Goal: Navigation & Orientation: Find specific page/section

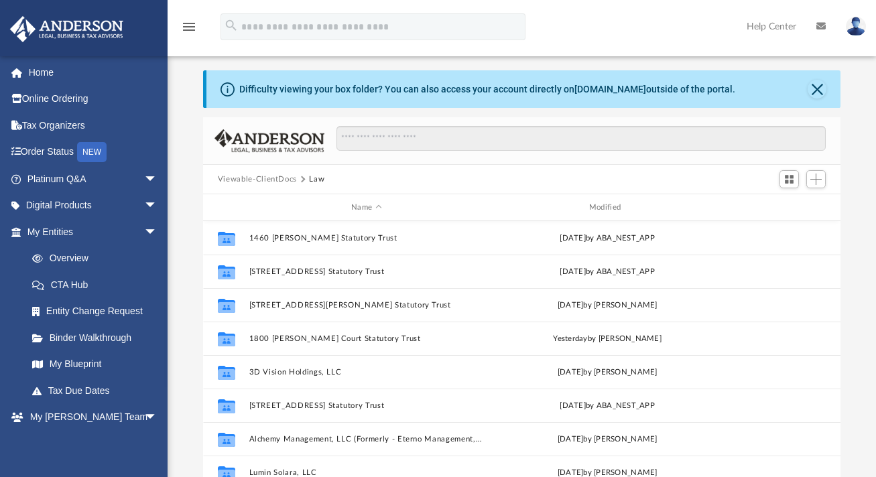
scroll to position [295, 628]
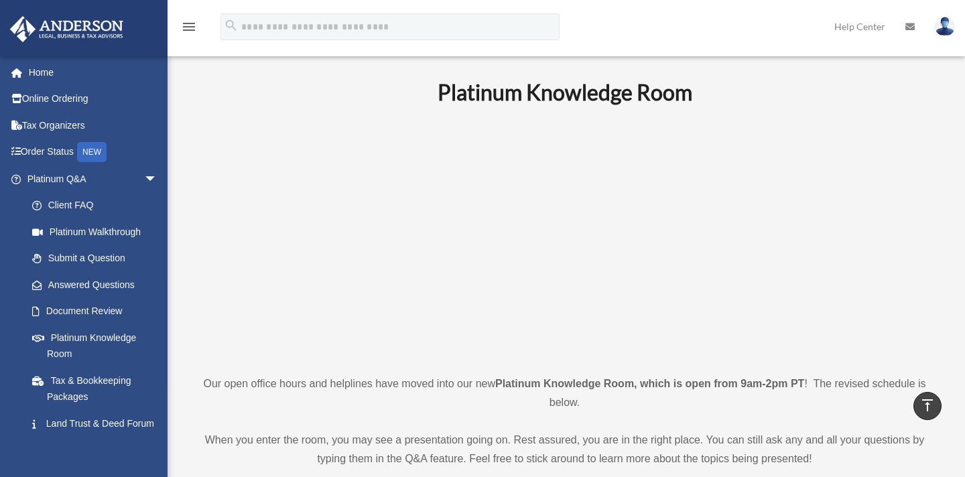
scroll to position [469, 0]
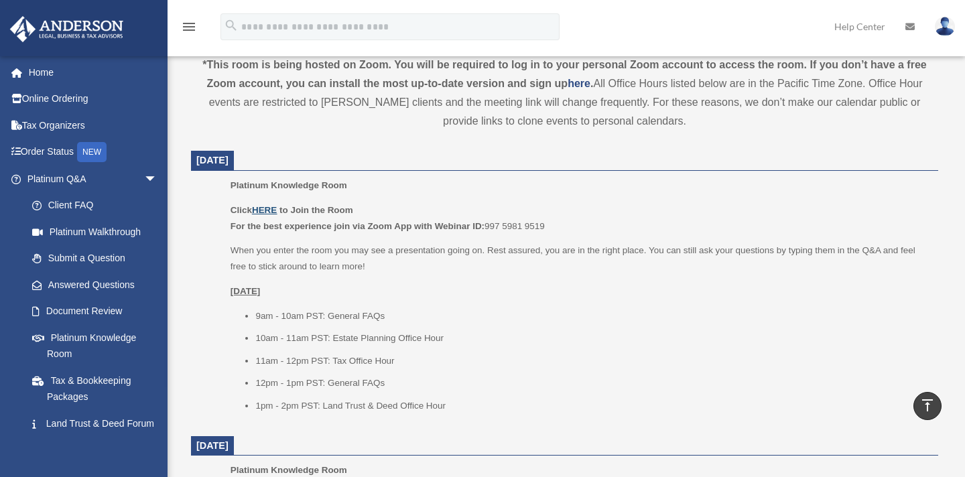
click at [262, 214] on u "HERE" at bounding box center [264, 210] width 25 height 10
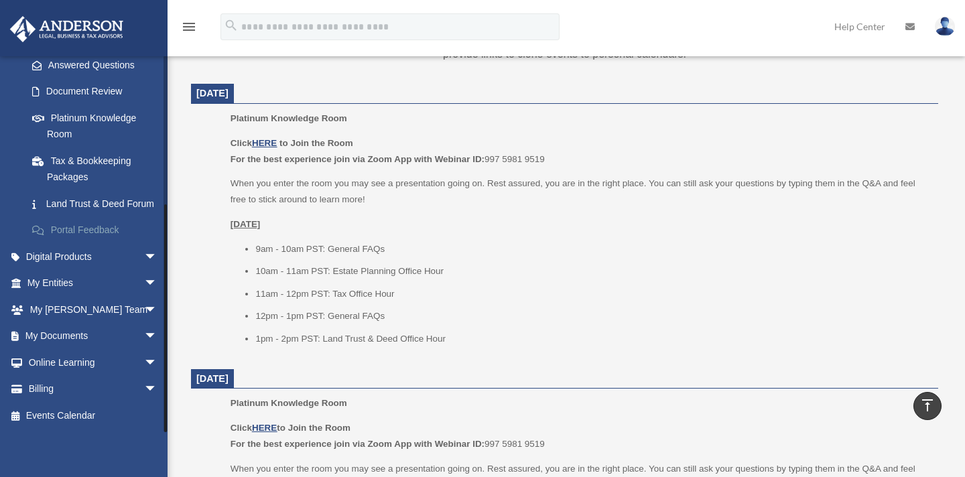
scroll to position [603, 0]
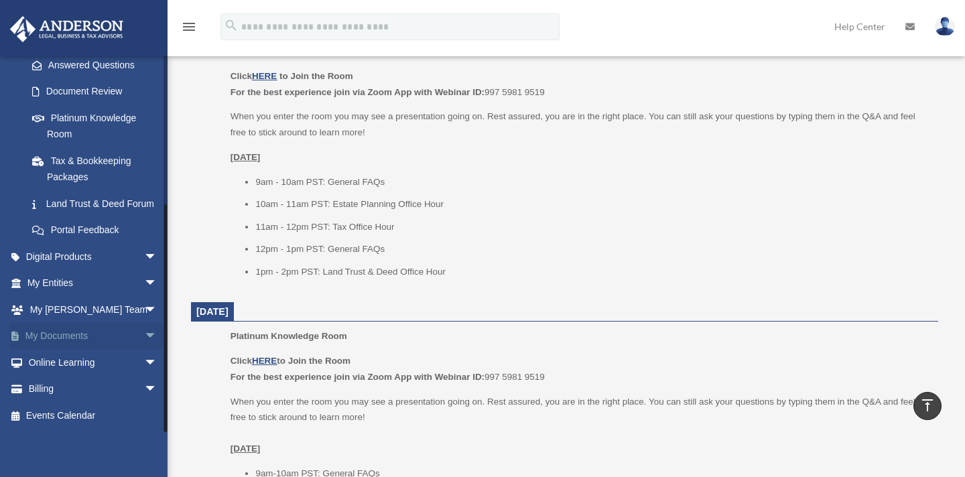
click at [70, 338] on link "My Documents arrow_drop_down" at bounding box center [93, 336] width 168 height 27
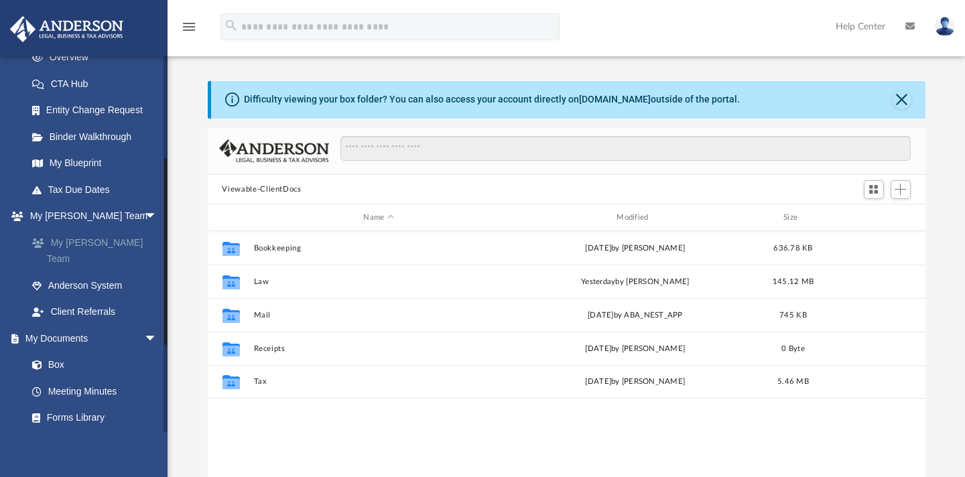
scroll to position [295, 708]
click at [116, 244] on link "My [PERSON_NAME] Team" at bounding box center [98, 250] width 159 height 43
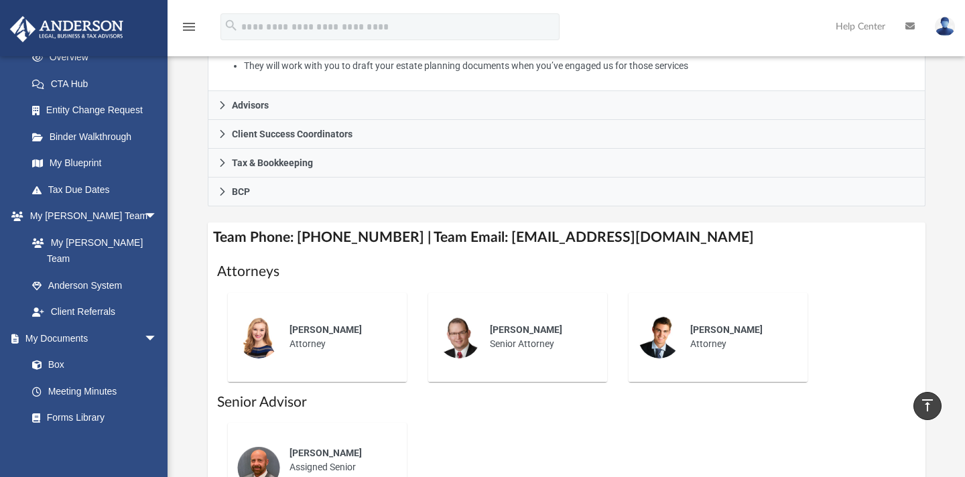
scroll to position [335, 0]
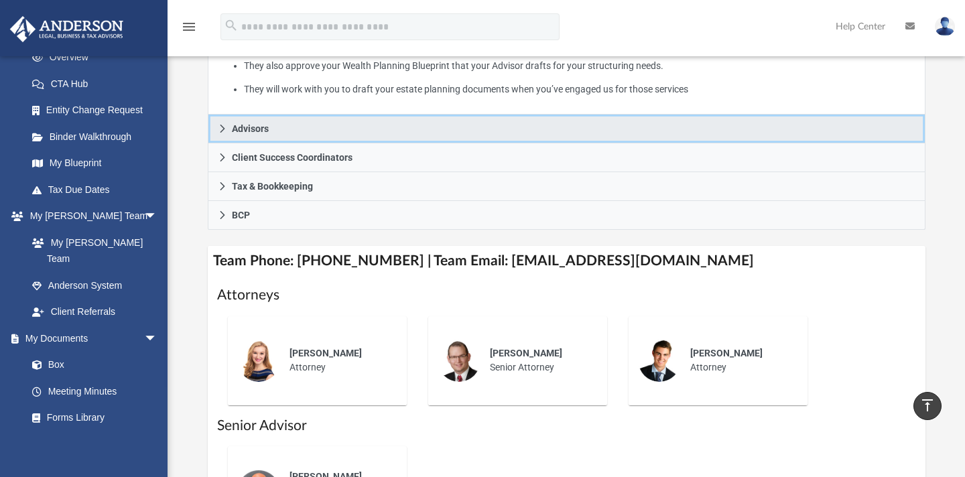
click at [224, 133] on icon at bounding box center [222, 129] width 5 height 8
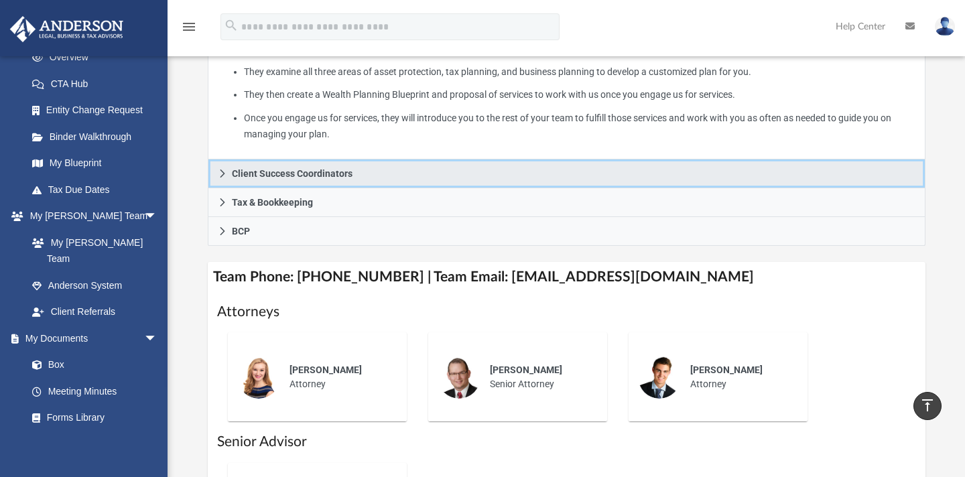
click at [221, 178] on icon at bounding box center [222, 173] width 9 height 9
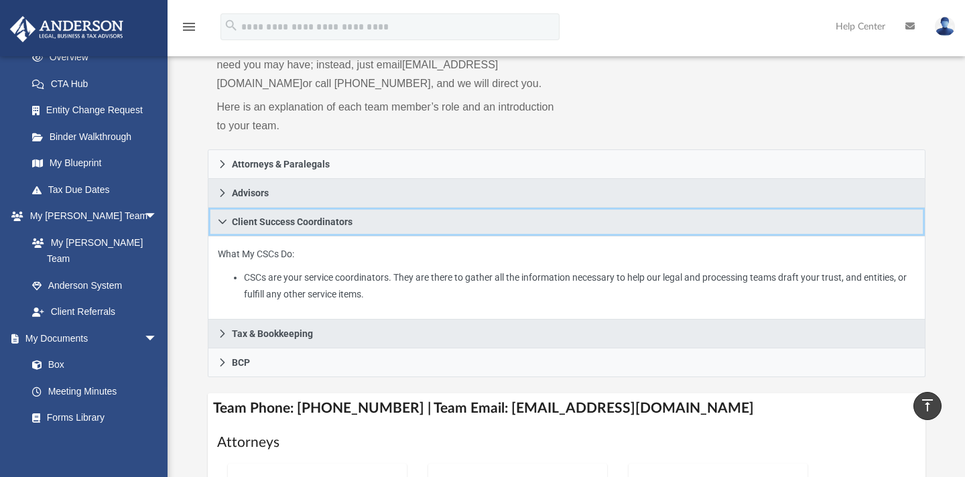
scroll to position [134, 0]
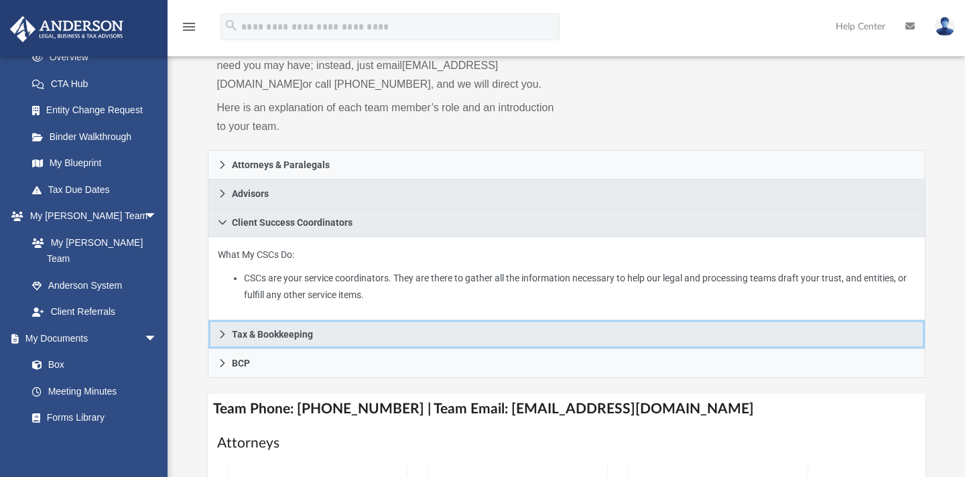
click at [221, 339] on icon at bounding box center [222, 334] width 9 height 9
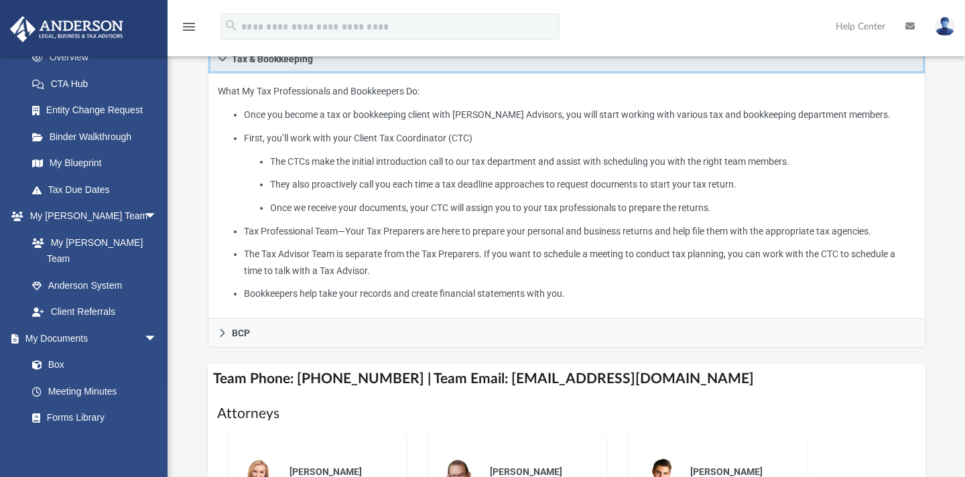
scroll to position [402, 0]
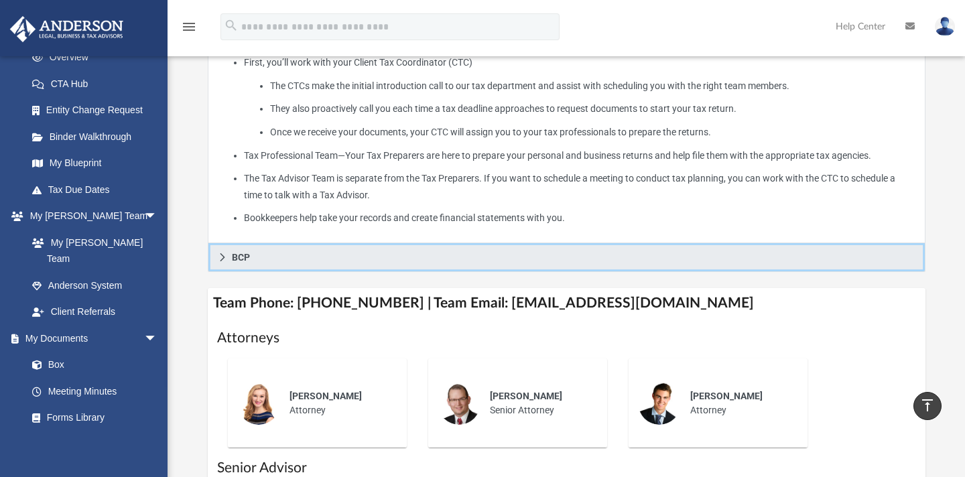
click at [224, 262] on icon at bounding box center [222, 257] width 9 height 9
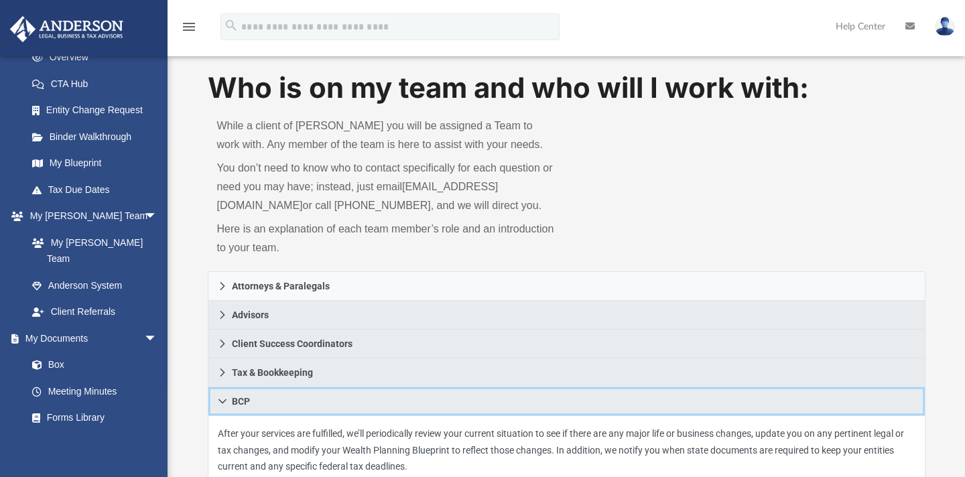
scroll to position [0, 0]
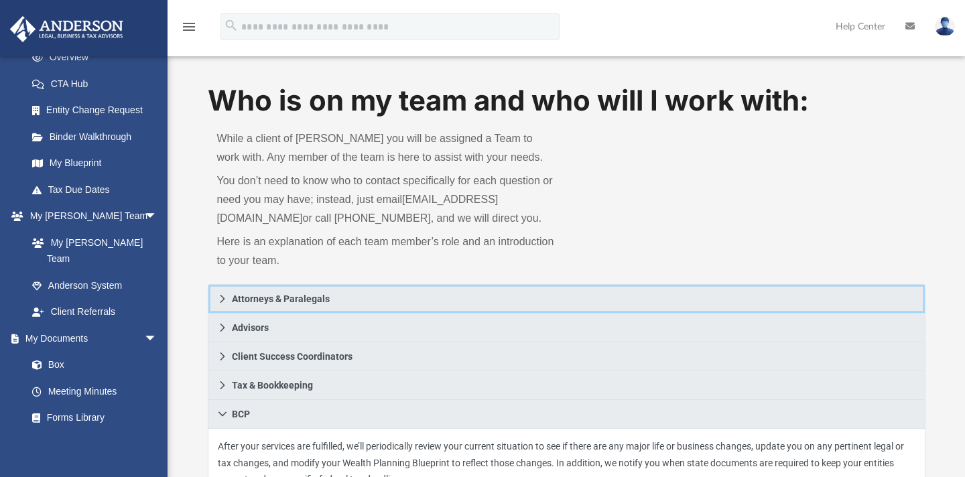
click at [220, 304] on icon at bounding box center [222, 298] width 9 height 9
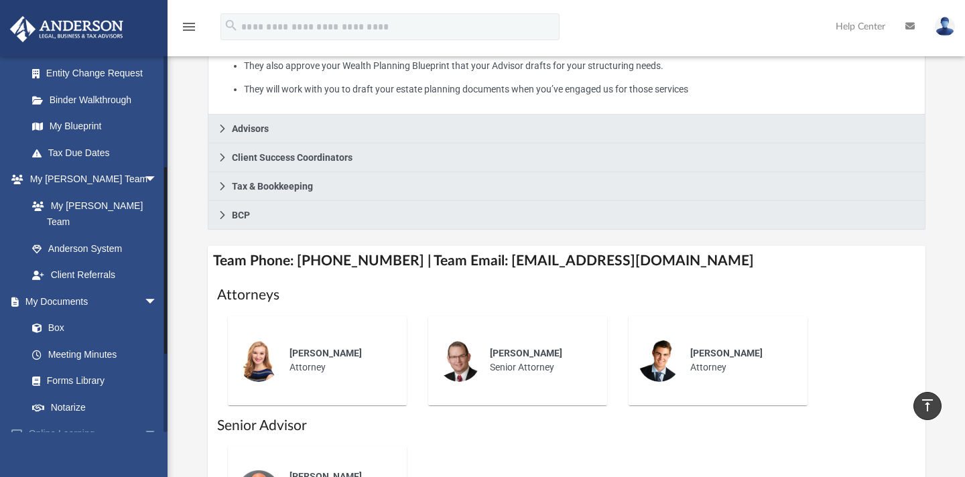
scroll to position [171, 0]
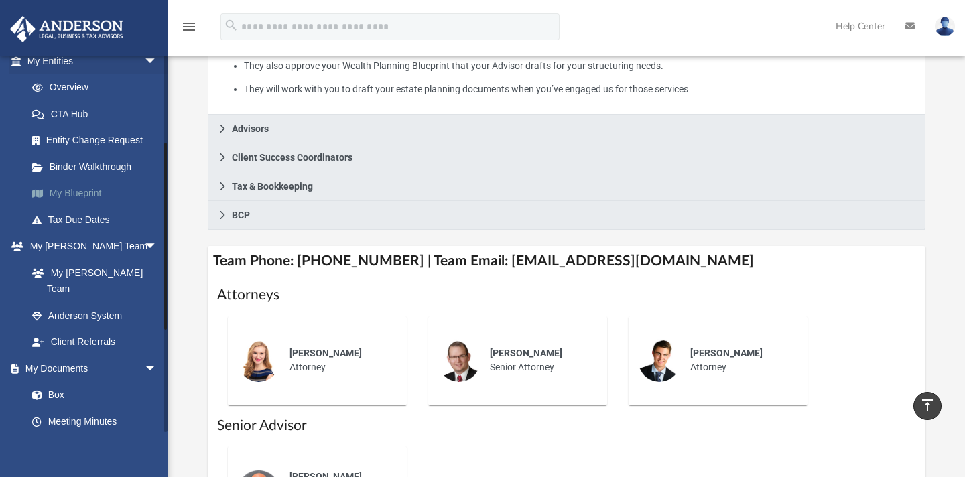
click at [83, 197] on link "My Blueprint" at bounding box center [98, 193] width 159 height 27
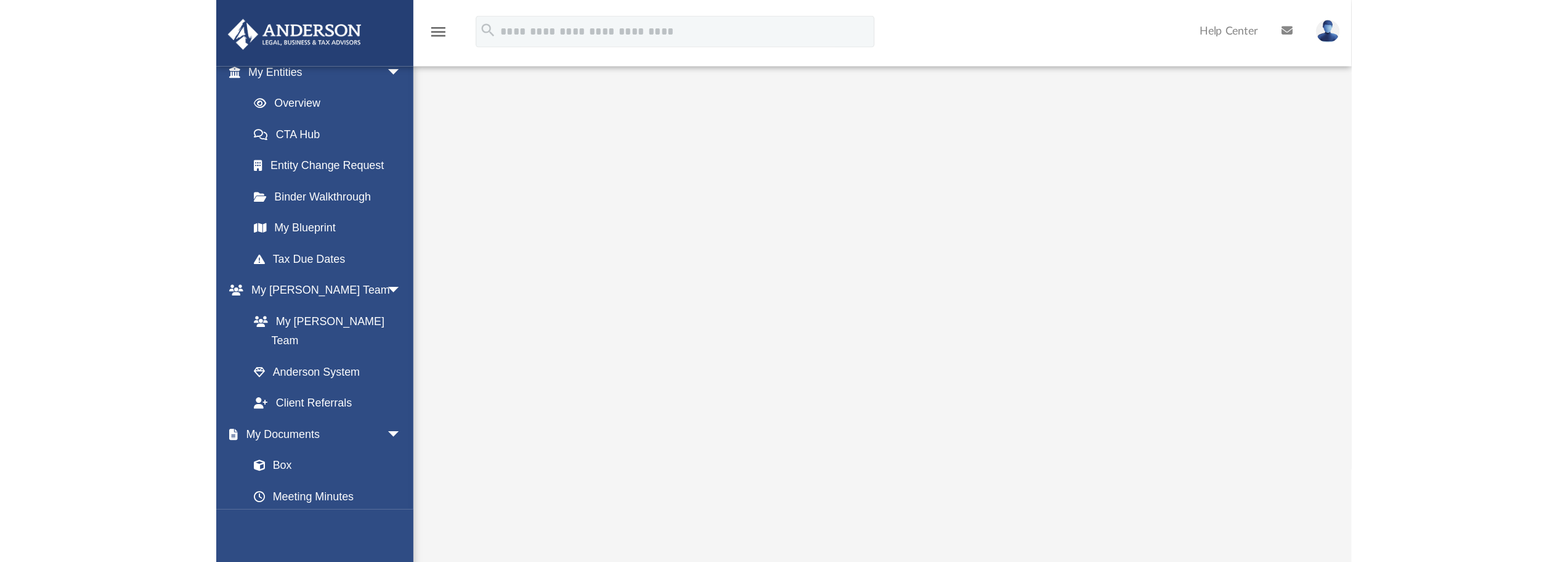
scroll to position [151, 0]
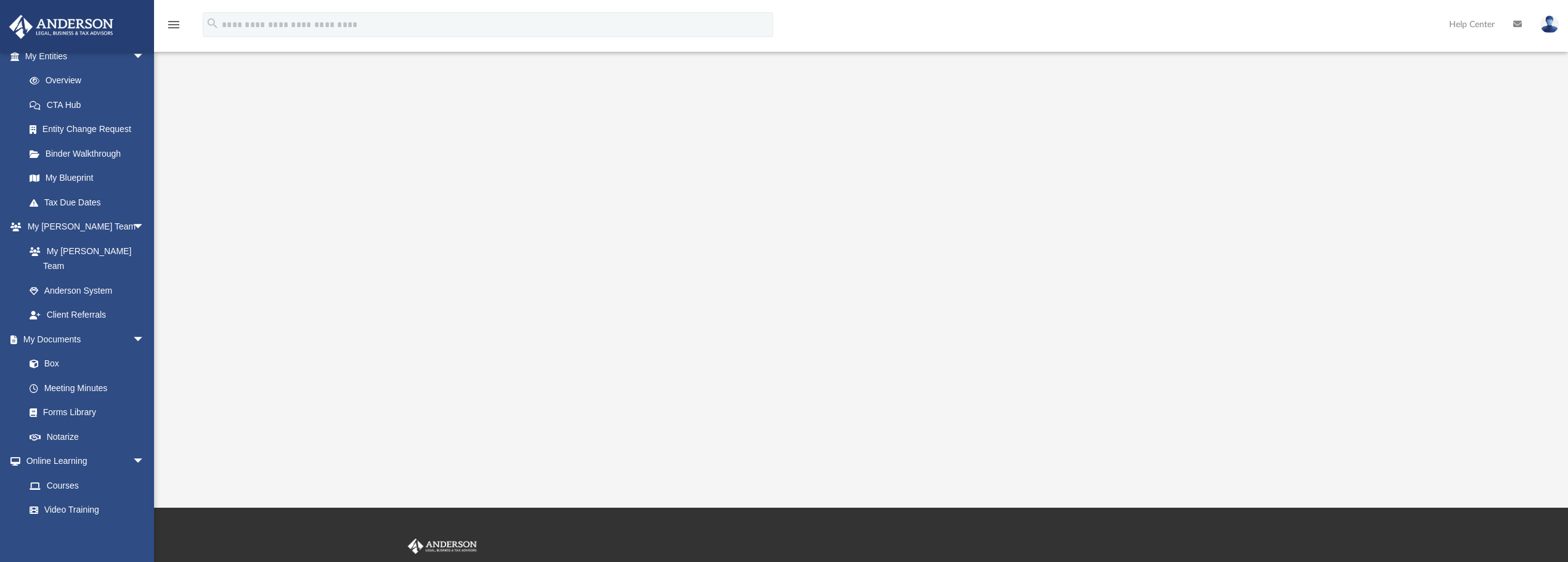
click at [895, 326] on div at bounding box center [861, 198] width 1273 height 493
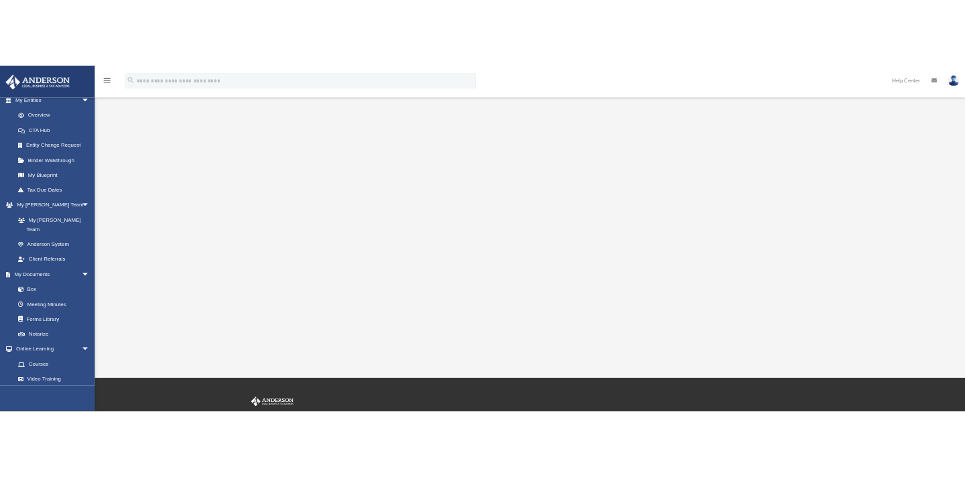
scroll to position [134, 0]
